Goal: Information Seeking & Learning: Learn about a topic

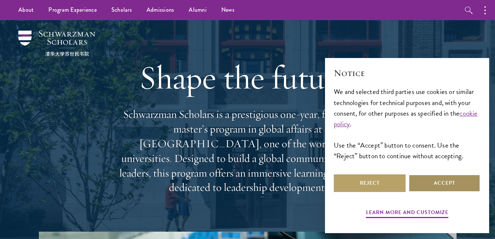
click at [443, 182] on button "Accept" at bounding box center [444, 183] width 72 height 18
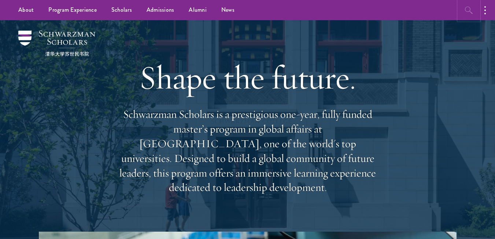
click at [467, 11] on icon "button" at bounding box center [469, 10] width 9 height 9
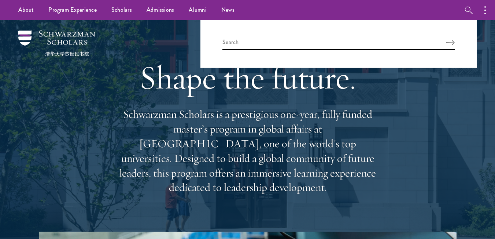
click at [444, 70] on div "Shape the future. Schwarzman Scholars is a prestigious one-year, fully funded m…" at bounding box center [248, 125] width 422 height 211
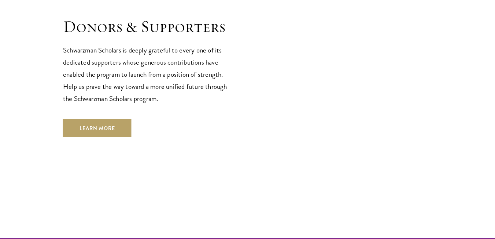
scroll to position [2182, 0]
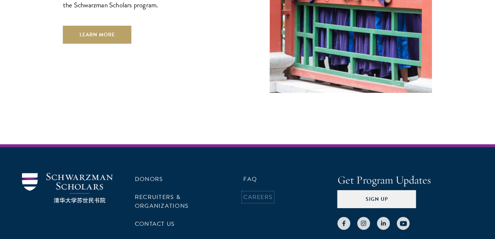
click at [254, 192] on link "Careers" at bounding box center [257, 196] width 29 height 9
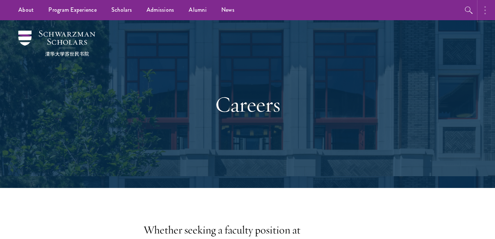
click at [487, 12] on button "button" at bounding box center [487, 10] width 16 height 20
click at [393, 13] on icon "button" at bounding box center [390, 10] width 8 height 7
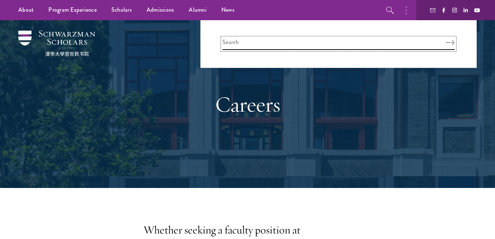
click at [347, 38] on input "search" at bounding box center [338, 44] width 232 height 12
type input "LOGIN"
click at [454, 43] on icon "Search" at bounding box center [454, 42] width 9 height 5
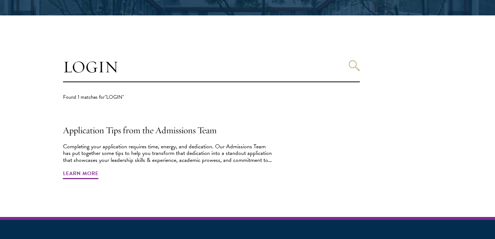
scroll to position [183, 0]
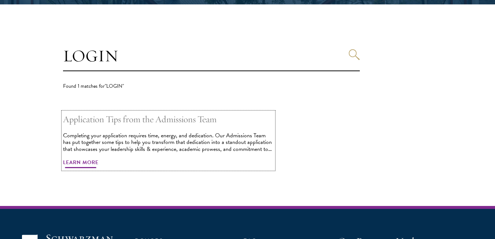
click at [188, 119] on h2 "Application Tips from the Admissions Team" at bounding box center [168, 119] width 211 height 15
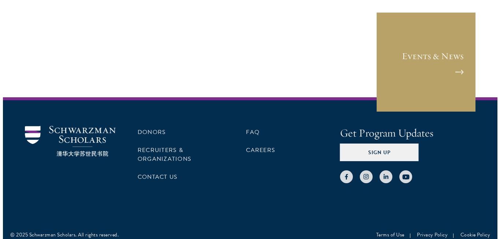
scroll to position [4368, 0]
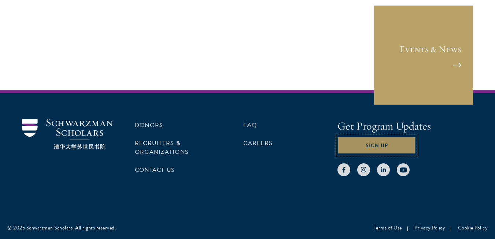
click at [372, 142] on button "Sign Up" at bounding box center [376, 145] width 79 height 18
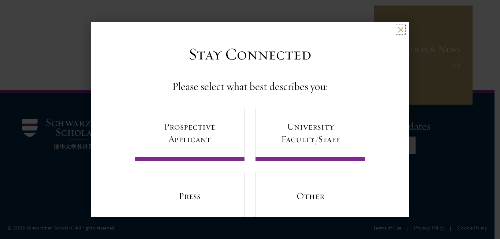
scroll to position [23, 0]
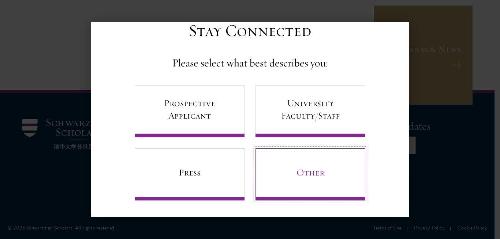
click at [307, 174] on link "Other" at bounding box center [311, 174] width 110 height 52
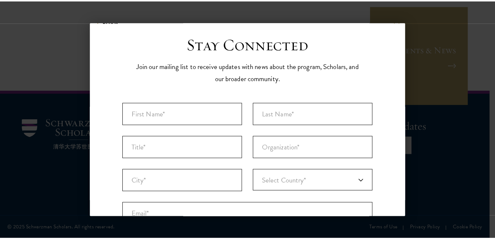
scroll to position [0, 0]
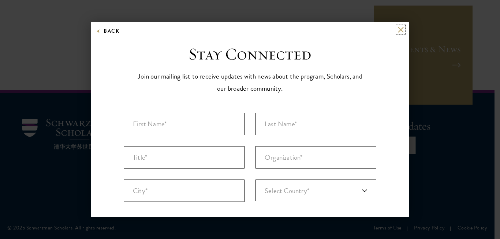
click at [398, 27] on button at bounding box center [401, 29] width 6 height 6
